Goal: Task Accomplishment & Management: Use online tool/utility

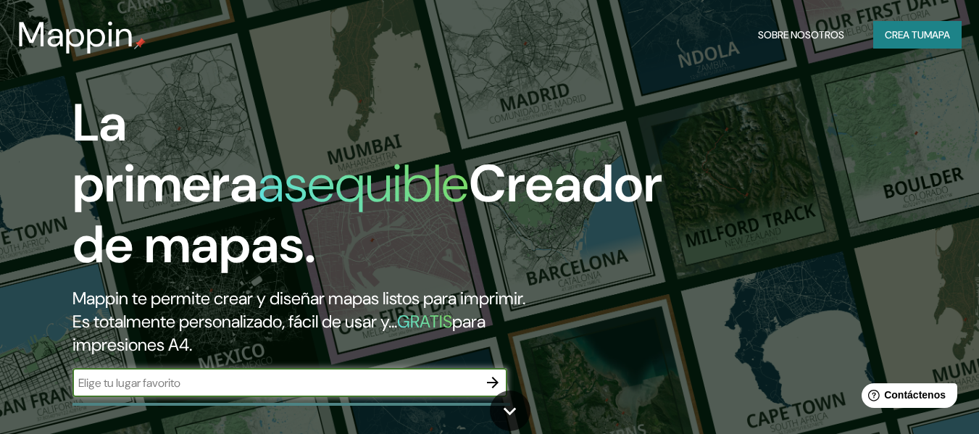
click at [224, 388] on input "text" at bounding box center [275, 383] width 406 height 17
type input "[GEOGRAPHIC_DATA]"
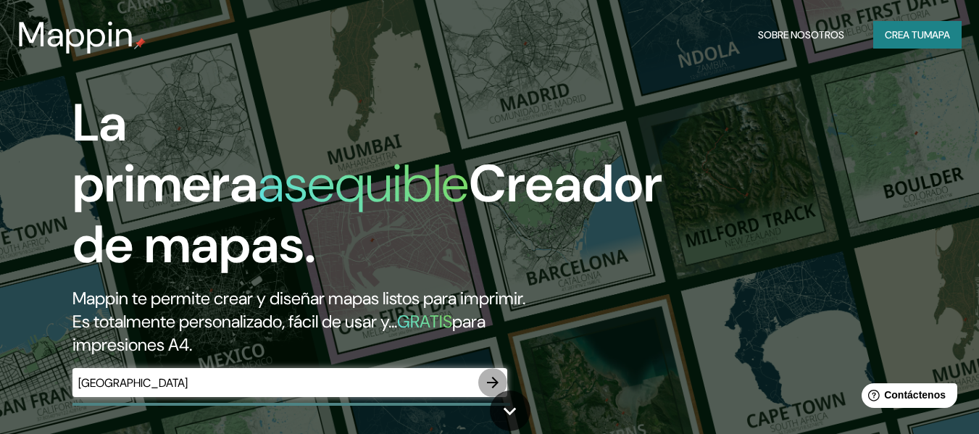
click at [486, 379] on icon "button" at bounding box center [492, 382] width 17 height 17
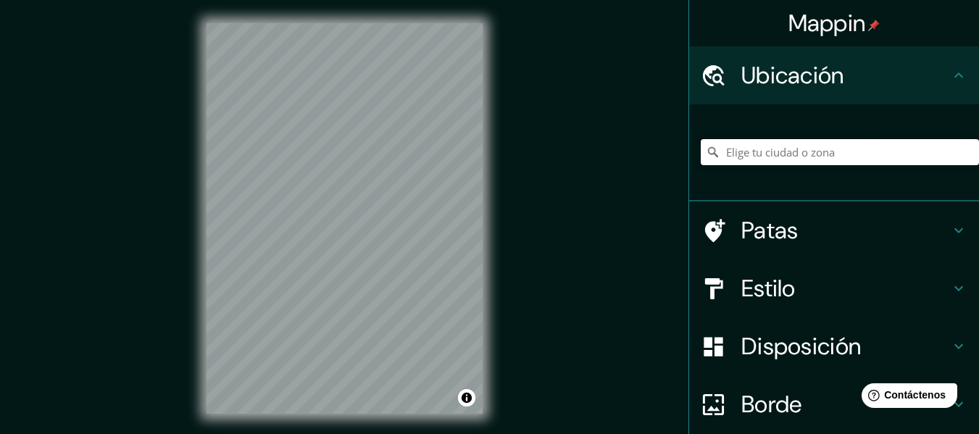
click at [782, 161] on input "Elige tu ciudad o zona" at bounding box center [840, 152] width 278 height 26
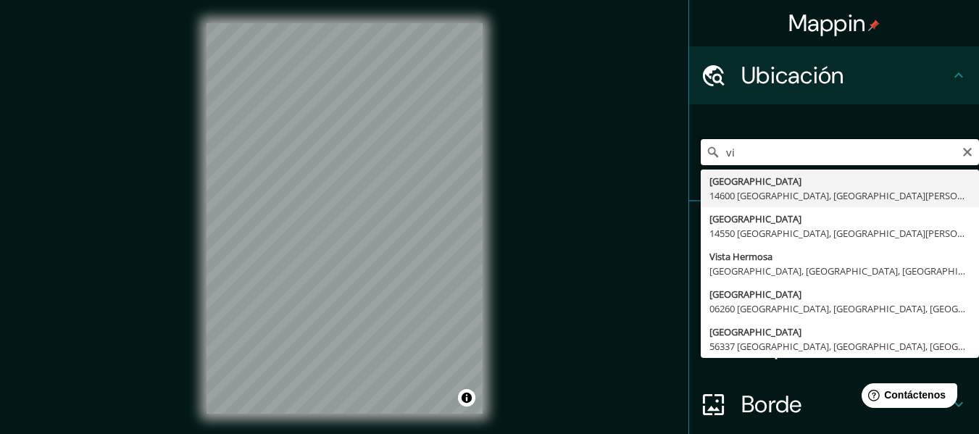
type input "v"
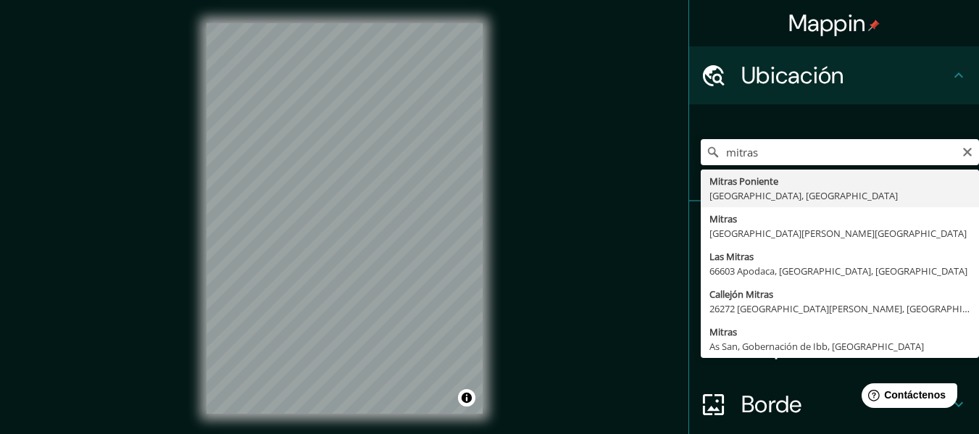
type input "Mitras Poniente, [GEOGRAPHIC_DATA], [GEOGRAPHIC_DATA]"
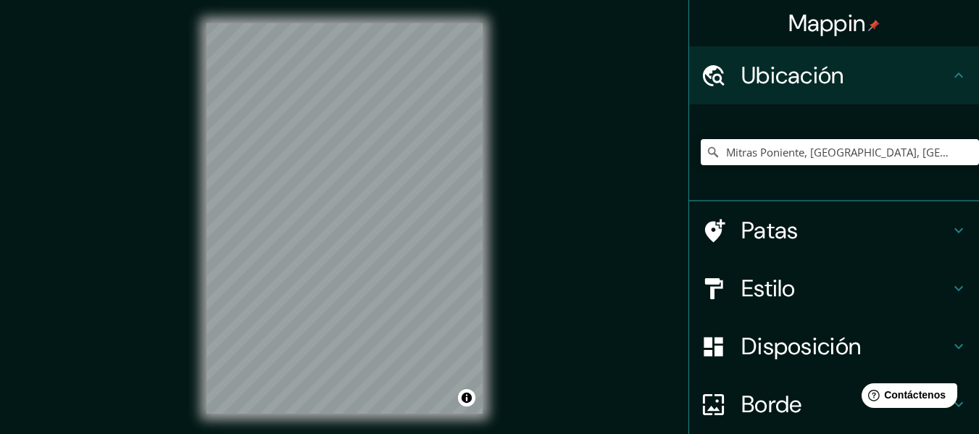
click at [181, 217] on div "Mappin Ubicación Mitras Poniente, [GEOGRAPHIC_DATA], [GEOGRAPHIC_DATA] Patas Es…" at bounding box center [489, 230] width 979 height 460
click at [839, 157] on input "Mitras Poniente, [GEOGRAPHIC_DATA], [GEOGRAPHIC_DATA]" at bounding box center [840, 152] width 278 height 26
click at [945, 146] on input "Mitras Poniente, [GEOGRAPHIC_DATA], [GEOGRAPHIC_DATA]" at bounding box center [840, 152] width 278 height 26
click at [963, 151] on icon "Claro" at bounding box center [967, 152] width 9 height 9
click at [777, 153] on input "Elige tu ciudad o zona" at bounding box center [840, 152] width 278 height 26
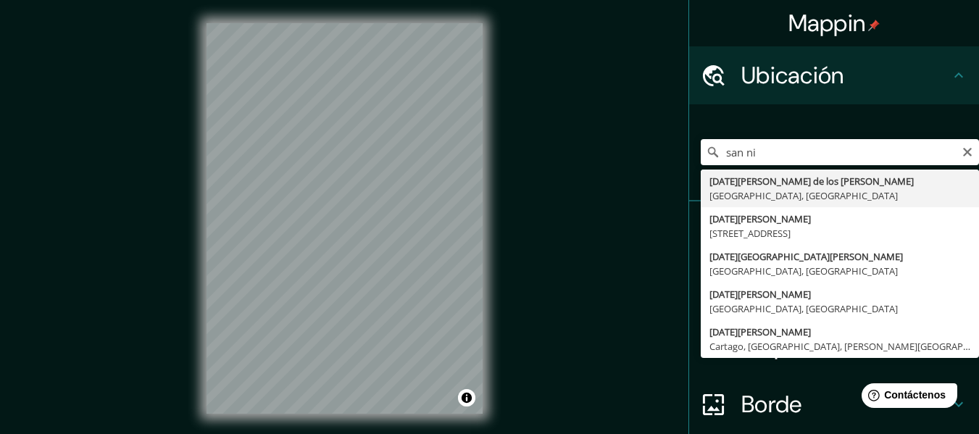
type input "[DATE][GEOGRAPHIC_DATA][PERSON_NAME][PERSON_NAME], [GEOGRAPHIC_DATA], [GEOGRAPH…"
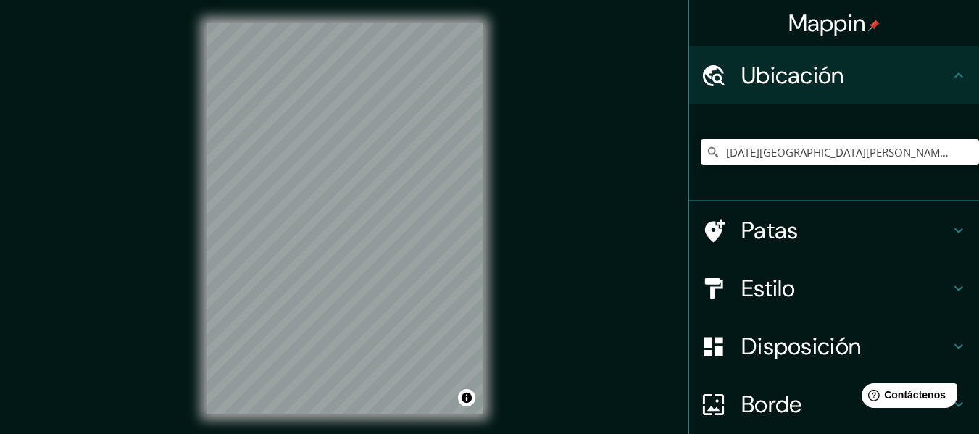
click at [527, 191] on div "Mappin Ubicación [DATE][GEOGRAPHIC_DATA][PERSON_NAME][PERSON_NAME], [GEOGRAPHIC…" at bounding box center [489, 230] width 979 height 460
click at [962, 152] on icon "Claro" at bounding box center [968, 152] width 12 height 12
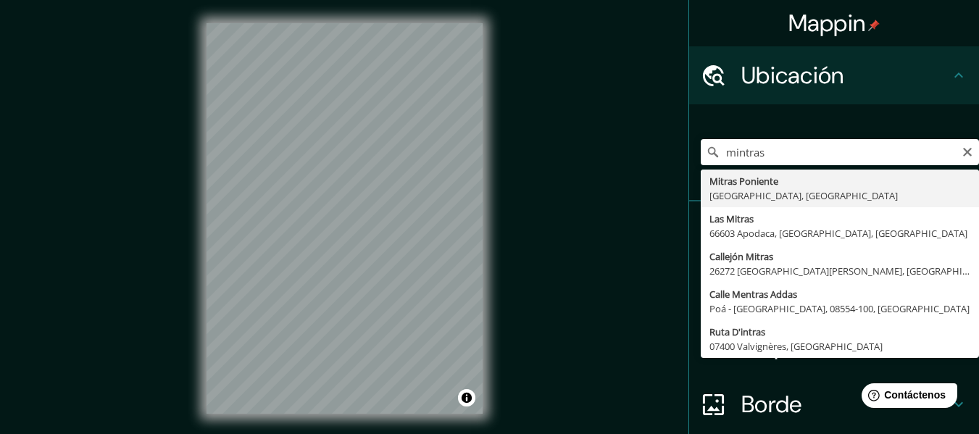
type input "Mitras Poniente, [GEOGRAPHIC_DATA], [GEOGRAPHIC_DATA]"
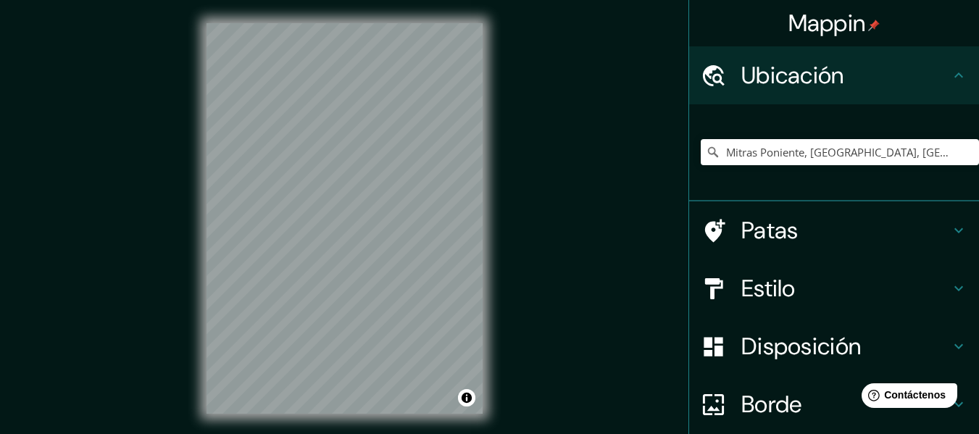
click at [507, 258] on div "Mappin Ubicación Mitras Poniente, [GEOGRAPHIC_DATA], [GEOGRAPHIC_DATA] Patas Es…" at bounding box center [489, 230] width 979 height 460
click at [500, 238] on div "© Mapbox © OpenStreetMap Improve this map" at bounding box center [344, 218] width 323 height 437
drag, startPoint x: 780, startPoint y: 149, endPoint x: 963, endPoint y: 152, distance: 183.4
click at [963, 152] on input "Mitras Poniente, [GEOGRAPHIC_DATA], [GEOGRAPHIC_DATA]" at bounding box center [840, 152] width 278 height 26
click at [962, 152] on icon "Claro" at bounding box center [968, 152] width 12 height 12
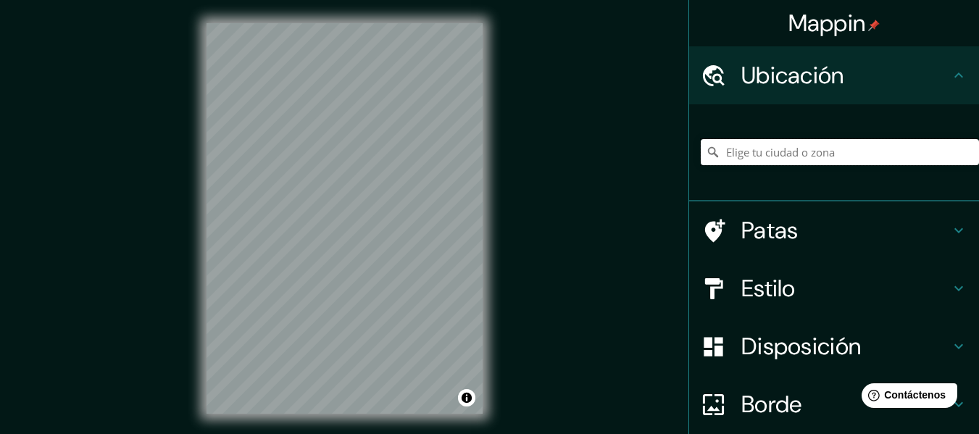
paste input "[PERSON_NAME][STREET_ADDRESS]"
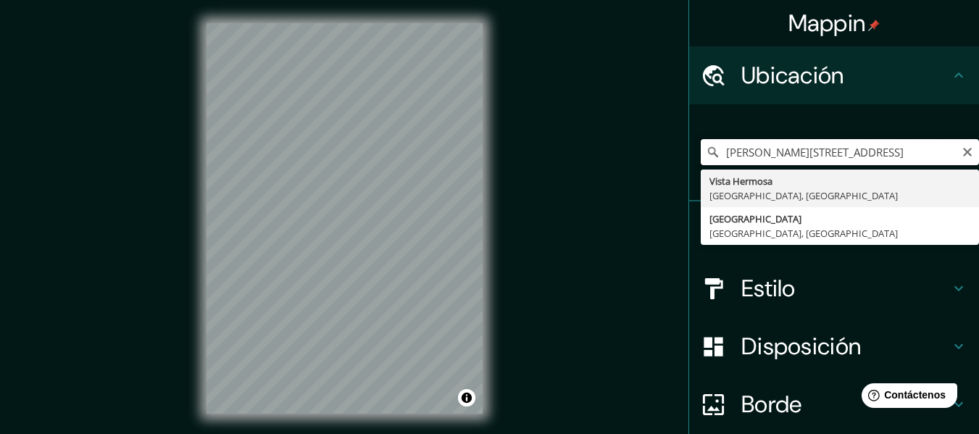
type input "[GEOGRAPHIC_DATA], [GEOGRAPHIC_DATA], [GEOGRAPHIC_DATA]"
